Goal: Navigation & Orientation: Find specific page/section

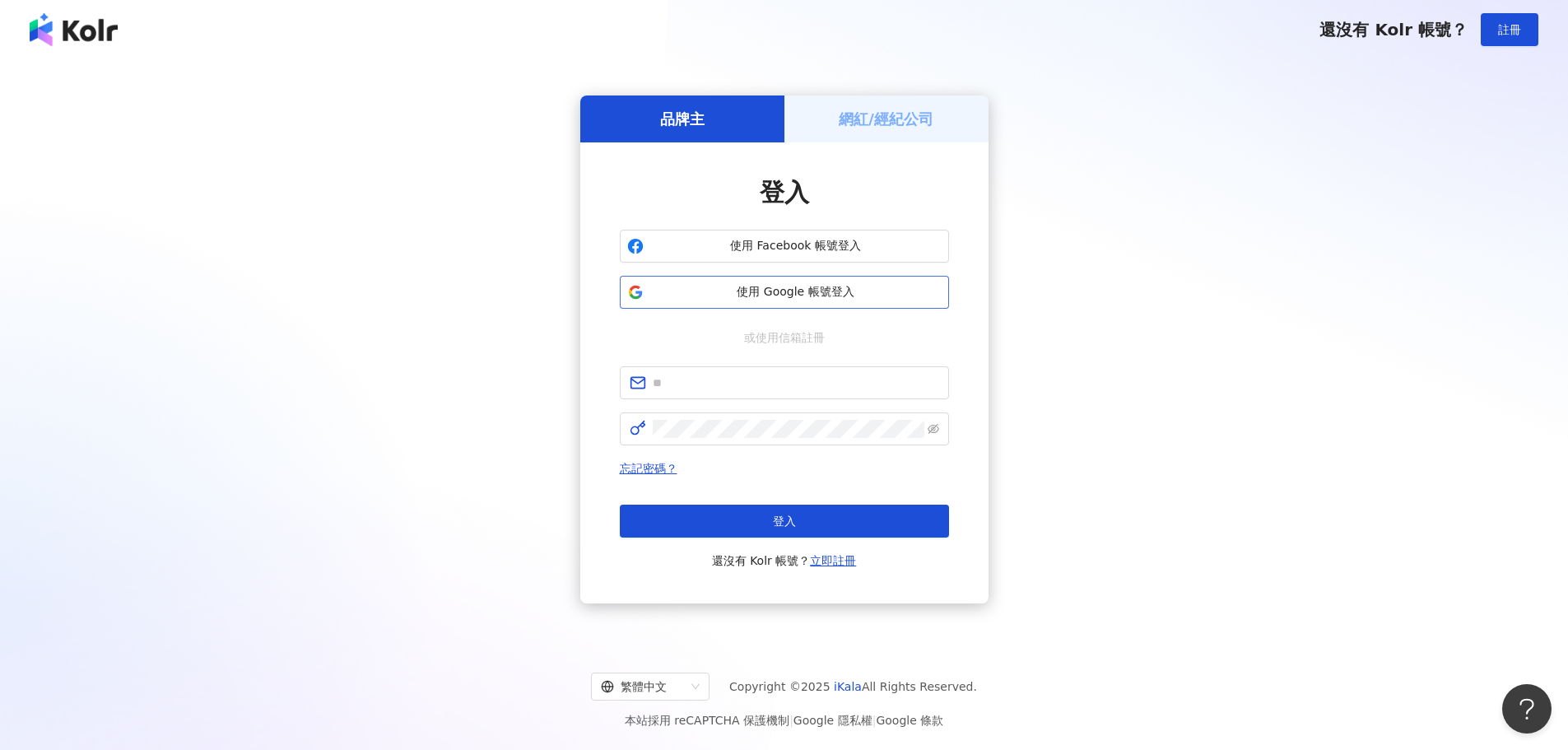
click at [761, 298] on span "使用 Google 帳號登入" at bounding box center [796, 292] width 292 height 16
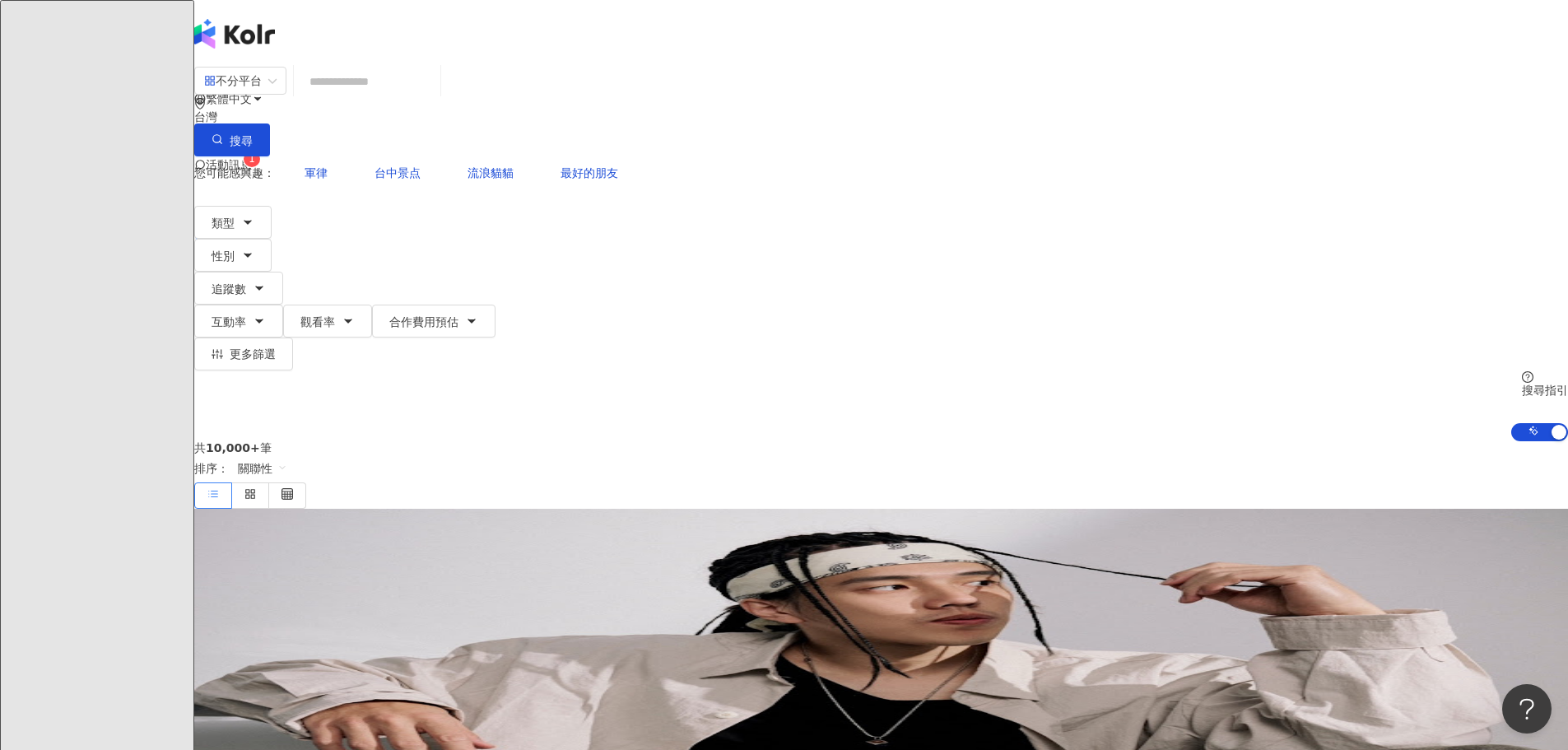
click at [252, 158] on span "活動訊息" at bounding box center [229, 164] width 46 height 13
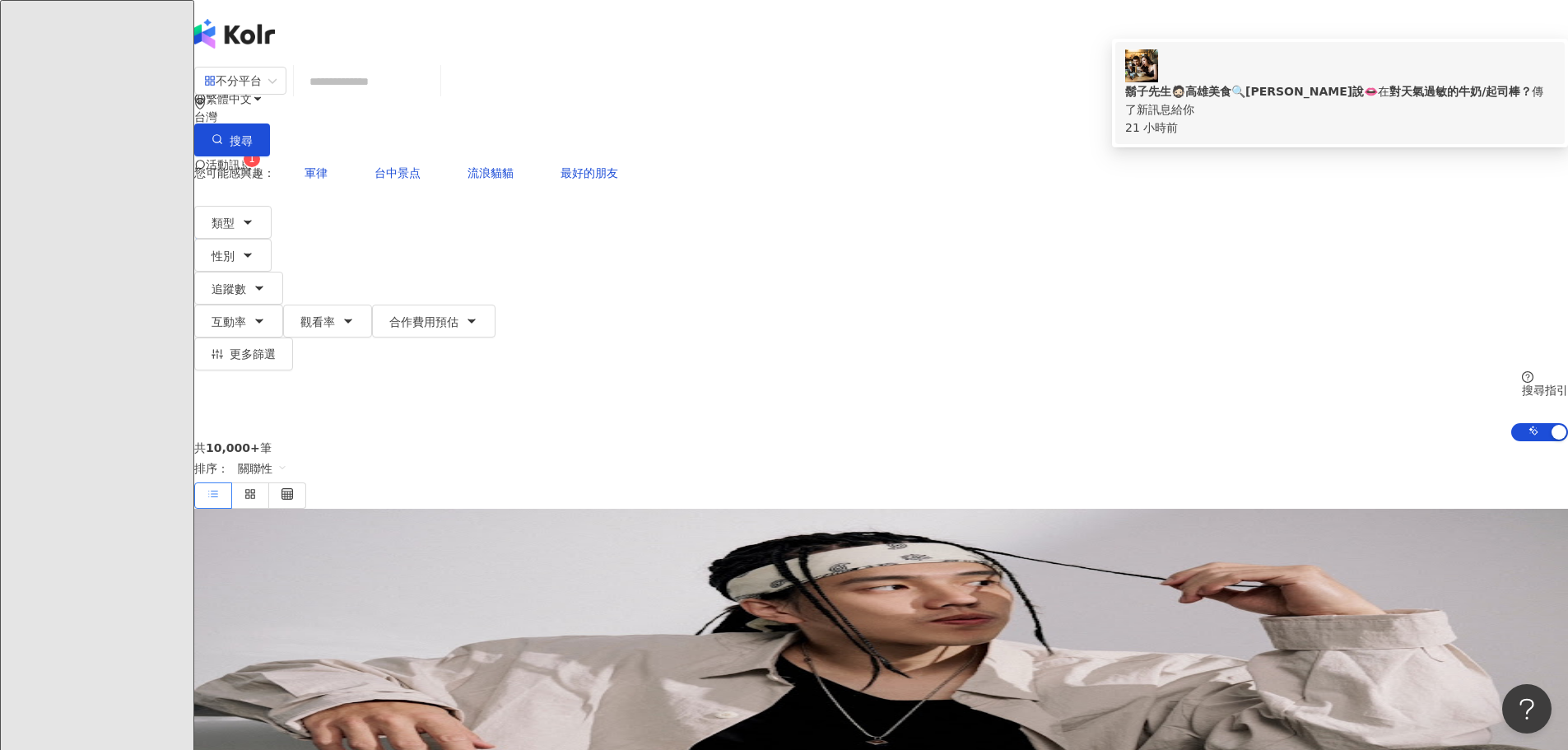
click at [1389, 85] on b "對天氣過敏的牛奶/起司棒？" at bounding box center [1460, 91] width 143 height 13
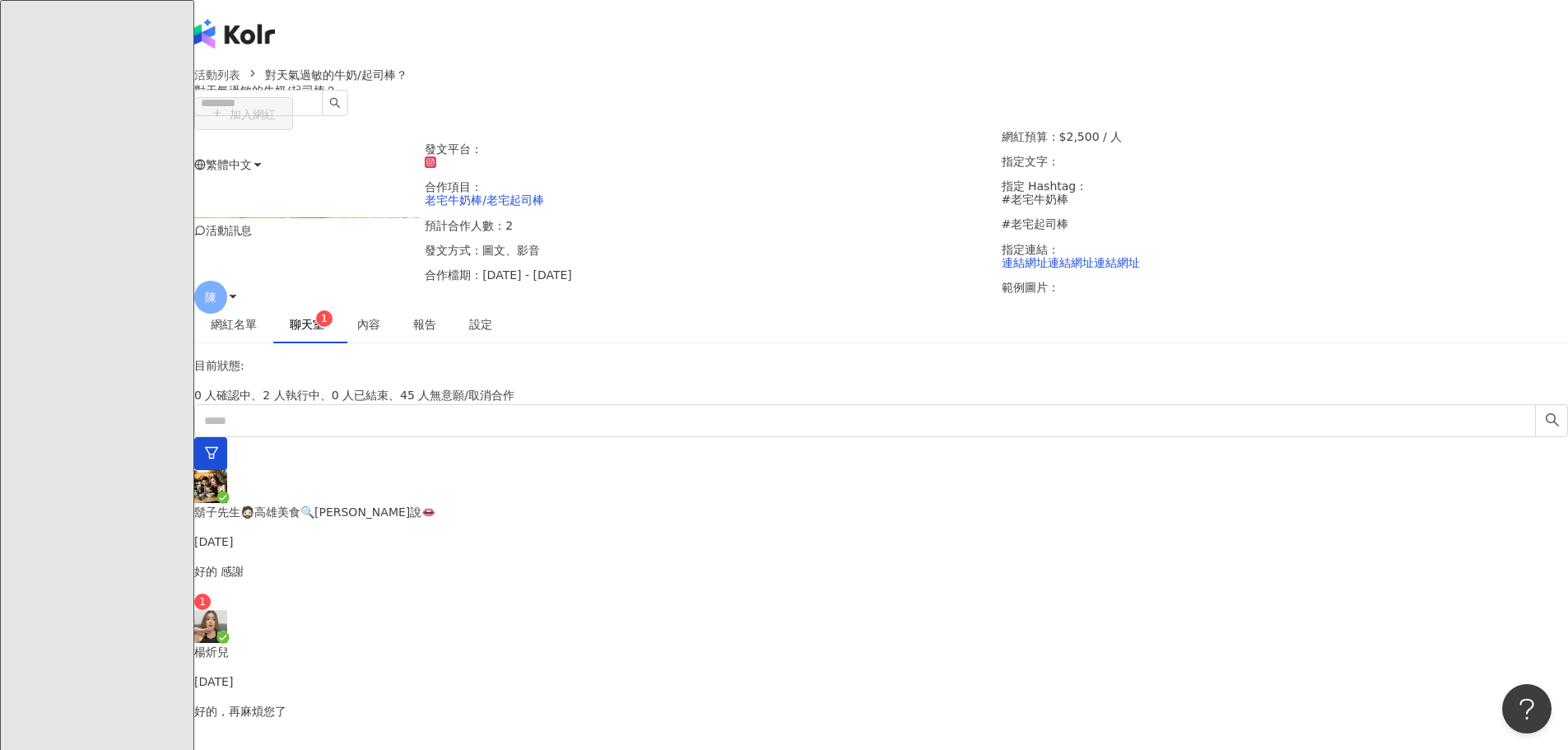
click at [473, 562] on div "好的 感謝 1" at bounding box center [882, 586] width 1374 height 48
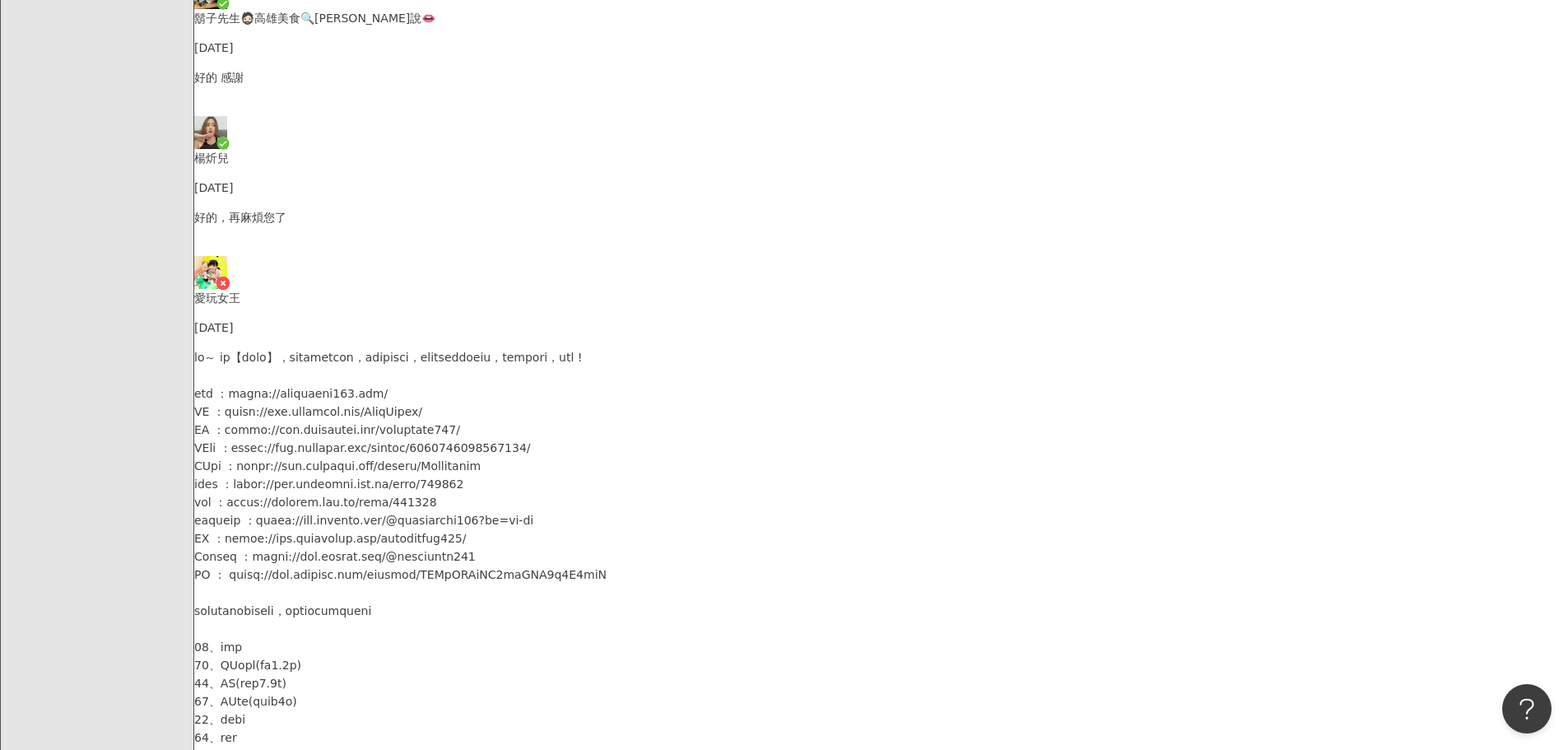
scroll to position [2054, 0]
type textarea "**"
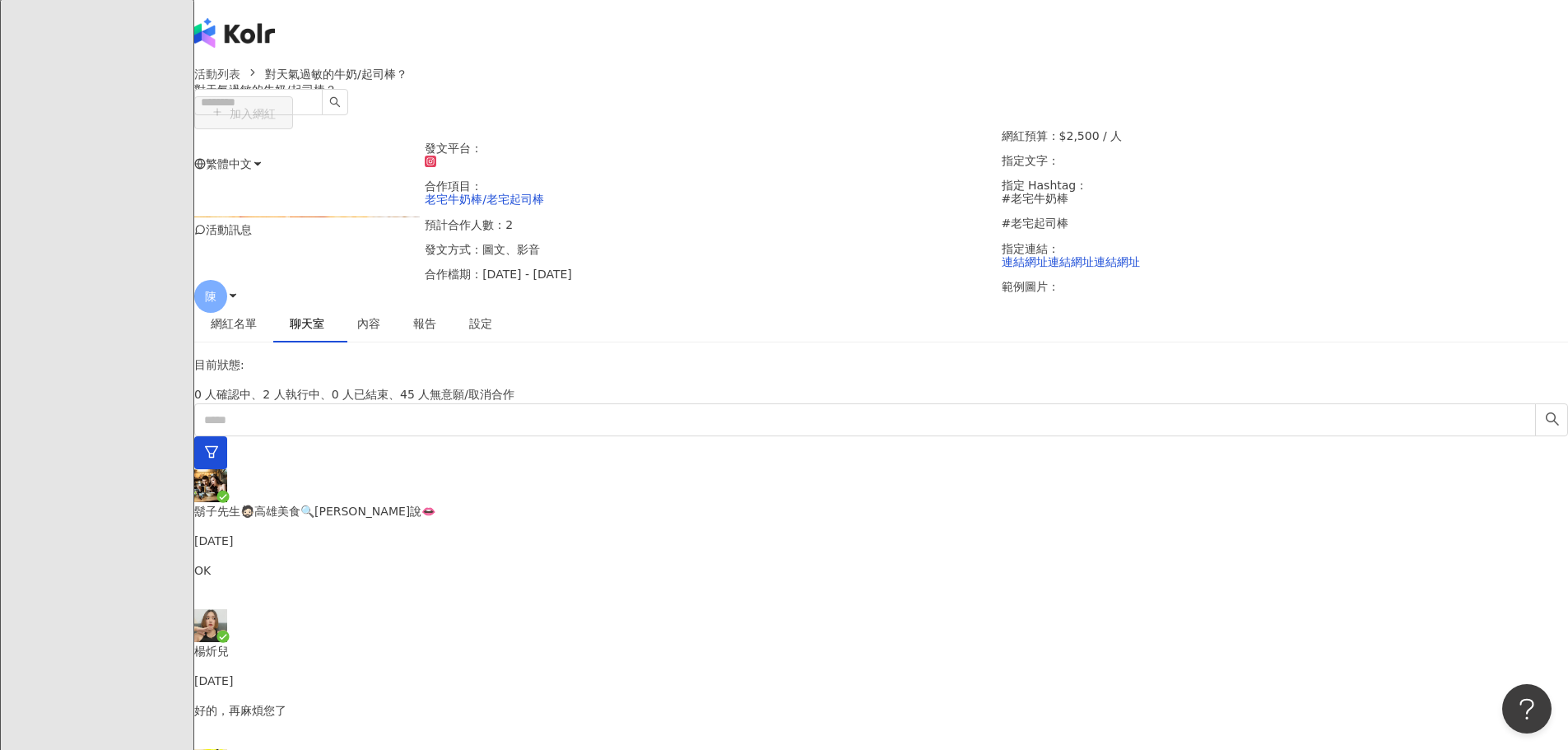
scroll to position [0, 0]
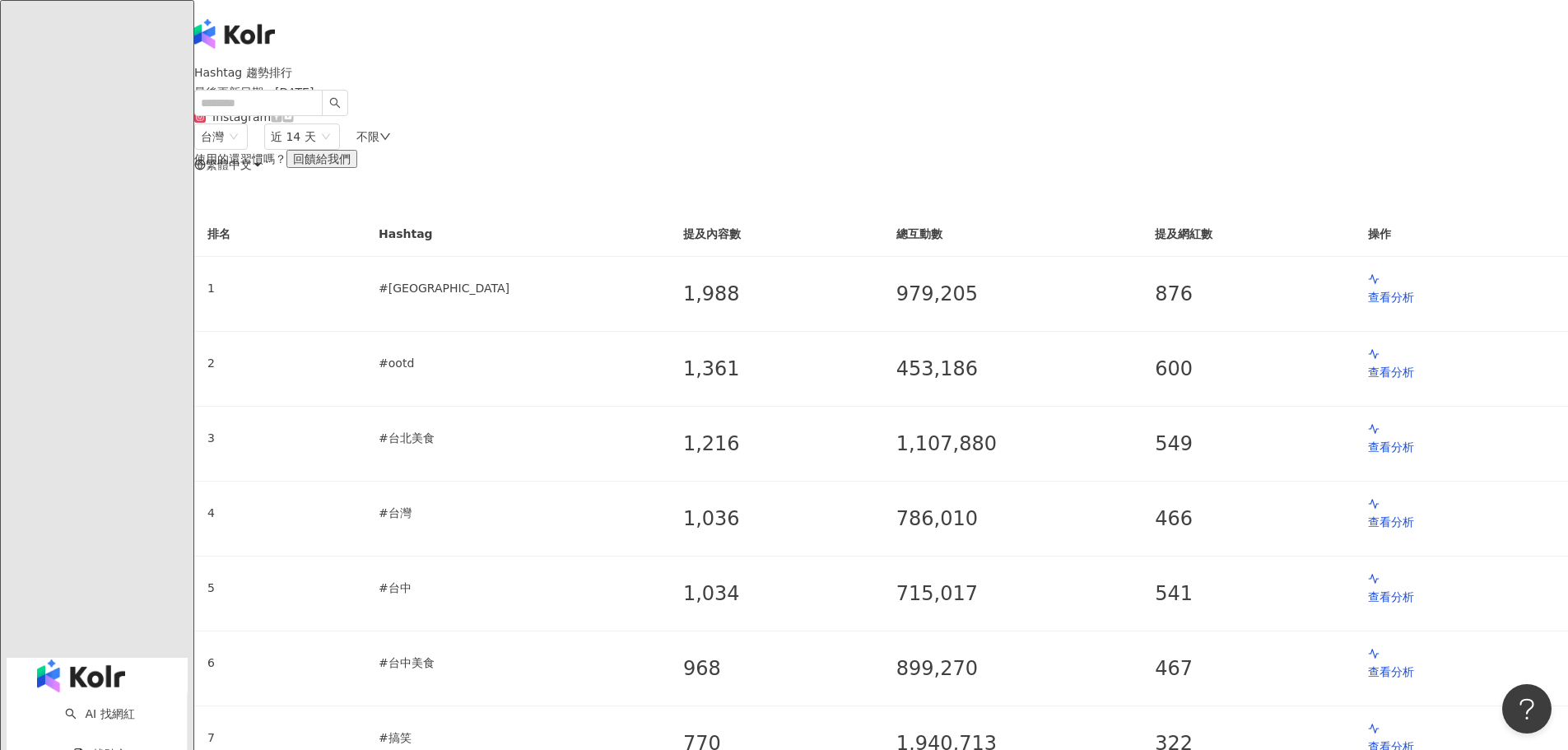
click at [92, 659] on img "button" at bounding box center [81, 675] width 88 height 33
